Goal: Find specific page/section: Find specific page/section

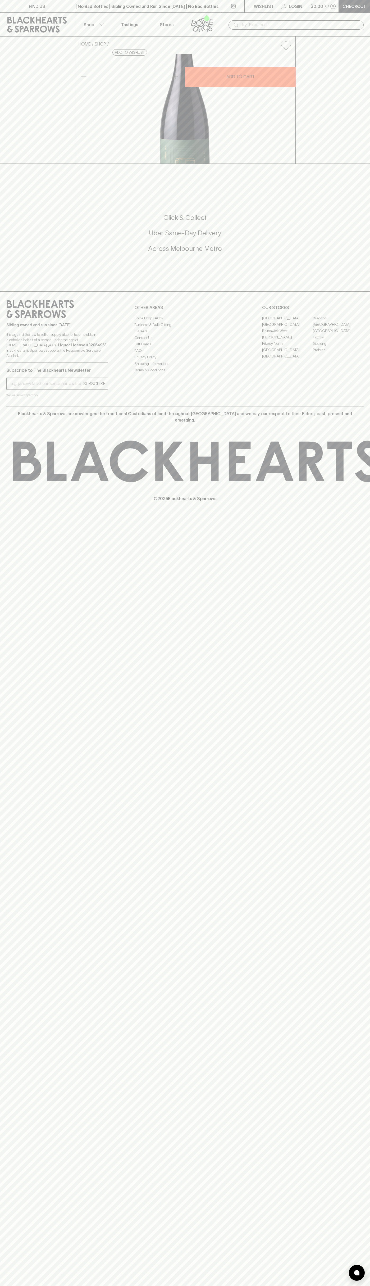
click at [339, 328] on link "[GEOGRAPHIC_DATA]" at bounding box center [338, 324] width 51 height 6
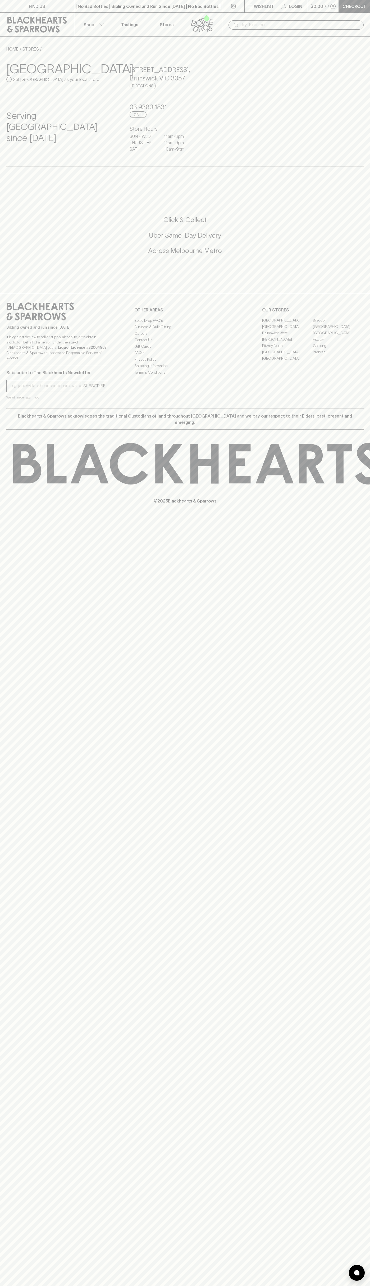
click at [347, 486] on p "© 2025 Blackhearts & Sparrows" at bounding box center [185, 495] width 370 height 20
click at [299, 1286] on html "FIND US | No Bad Bottles | Sibling Owned and Run Since 2006 | No Bad Bottles | …" at bounding box center [185, 643] width 370 height 1286
click at [7, 54] on div "Brunswick East Set Brunswick East as your local store Serving East Brunswick si…" at bounding box center [185, 109] width 358 height 114
